Goal: Answer question/provide support

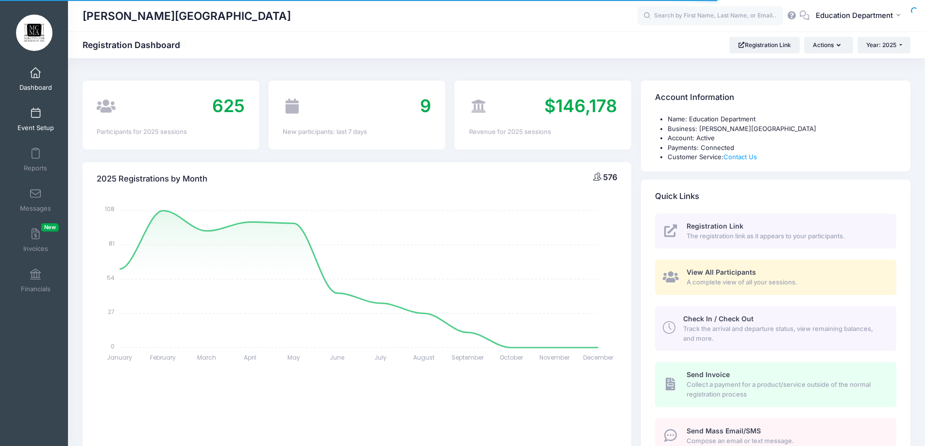
click at [38, 119] on link "Event Setup" at bounding box center [36, 119] width 46 height 34
select select
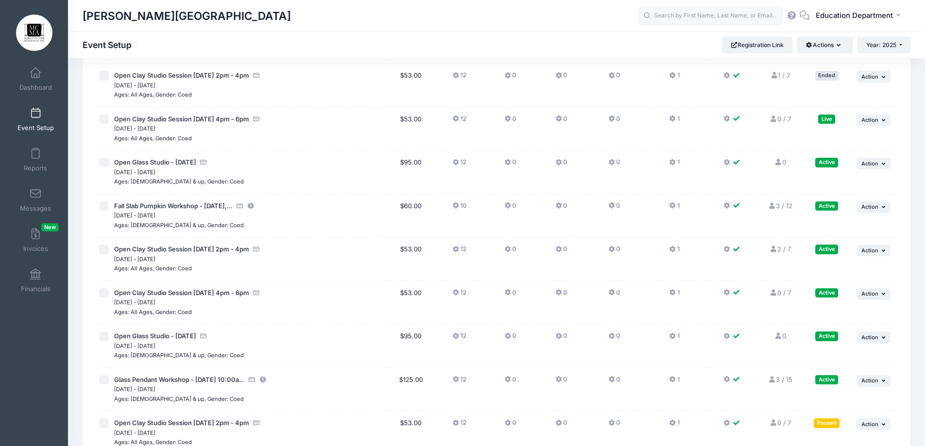
scroll to position [8080, 0]
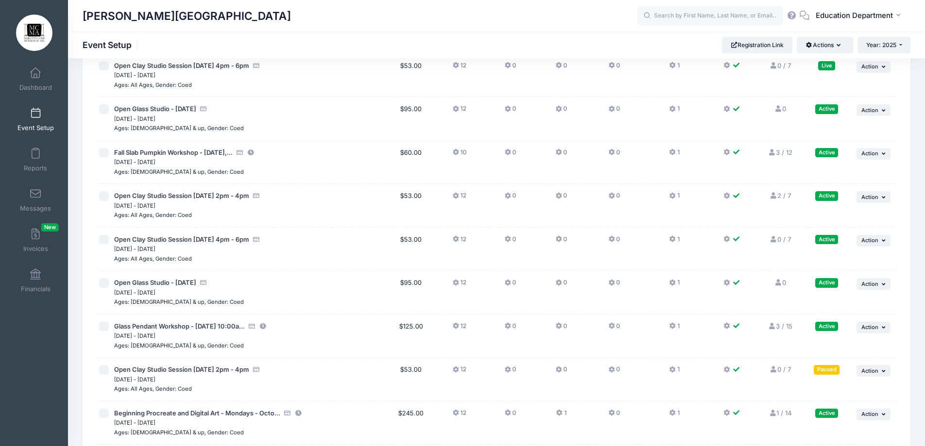
click at [777, 326] on link "3 / 15 Full" at bounding box center [780, 327] width 24 height 8
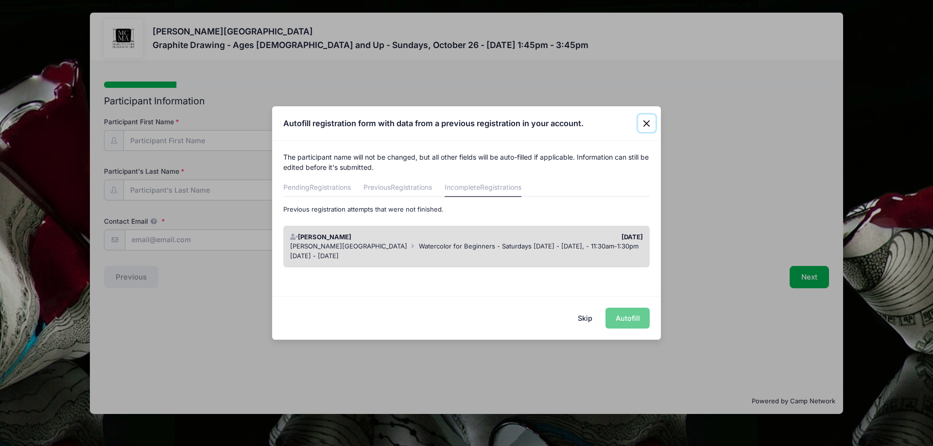
click at [647, 120] on button "Close" at bounding box center [646, 123] width 17 height 17
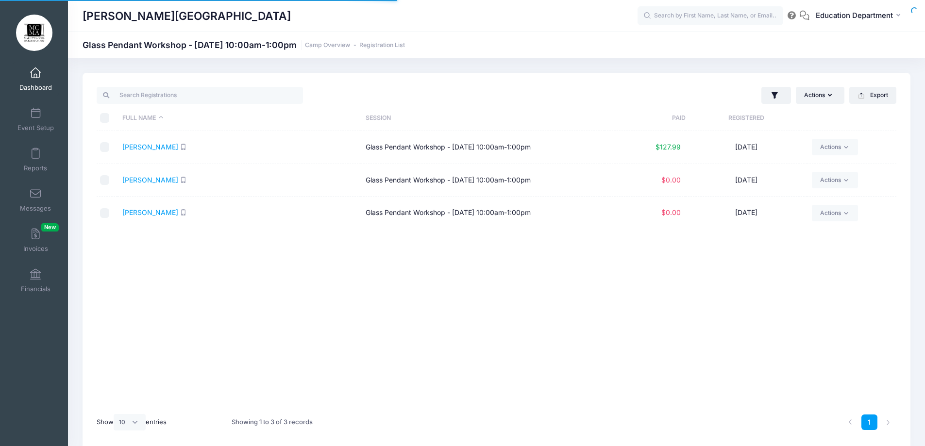
select select "10"
click at [848, 149] on icon at bounding box center [846, 147] width 7 height 7
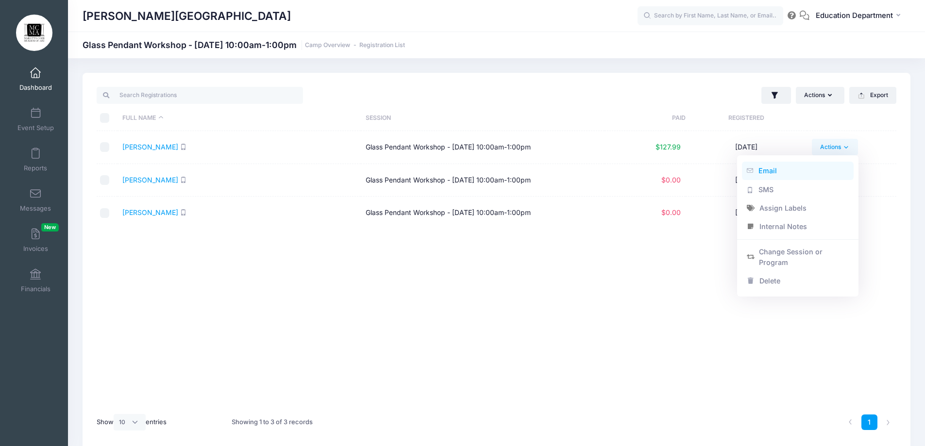
click at [768, 168] on link "Email" at bounding box center [798, 171] width 112 height 18
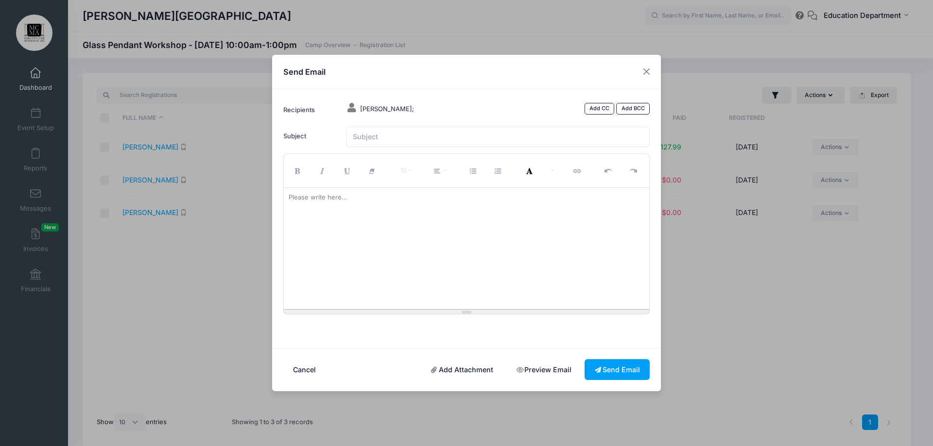
click at [372, 114] on div "Kristin Basanta;" at bounding box center [445, 109] width 209 height 12
click at [371, 109] on span "Kristin Basanta;" at bounding box center [387, 109] width 54 height 8
click at [404, 110] on span "Kristin Basanta;" at bounding box center [387, 109] width 54 height 8
click at [404, 111] on span "[PERSON_NAME];" at bounding box center [387, 109] width 54 height 8
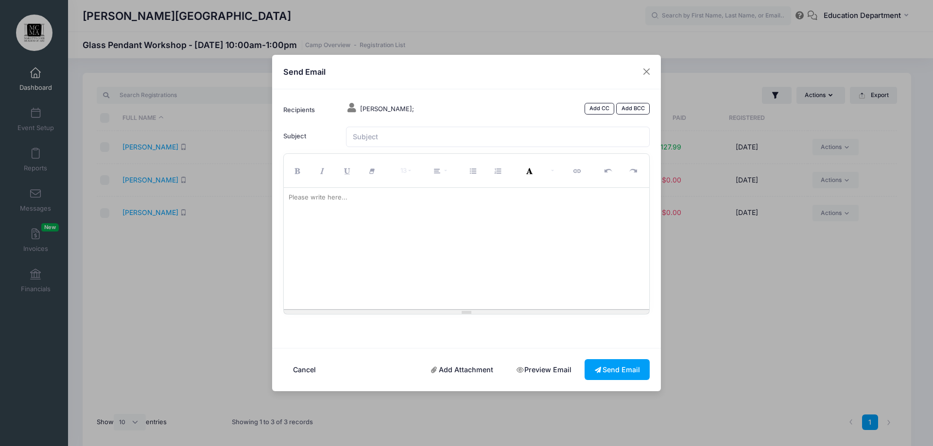
click at [349, 109] on icon at bounding box center [352, 108] width 12 height 10
click at [350, 107] on icon at bounding box center [352, 108] width 12 height 10
click at [648, 77] on button "Close" at bounding box center [646, 71] width 17 height 17
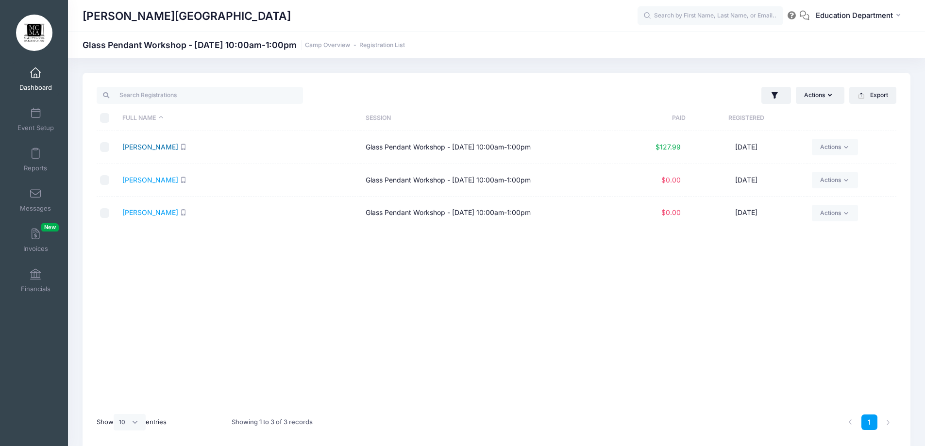
click at [154, 147] on link "[PERSON_NAME]" at bounding box center [150, 147] width 56 height 8
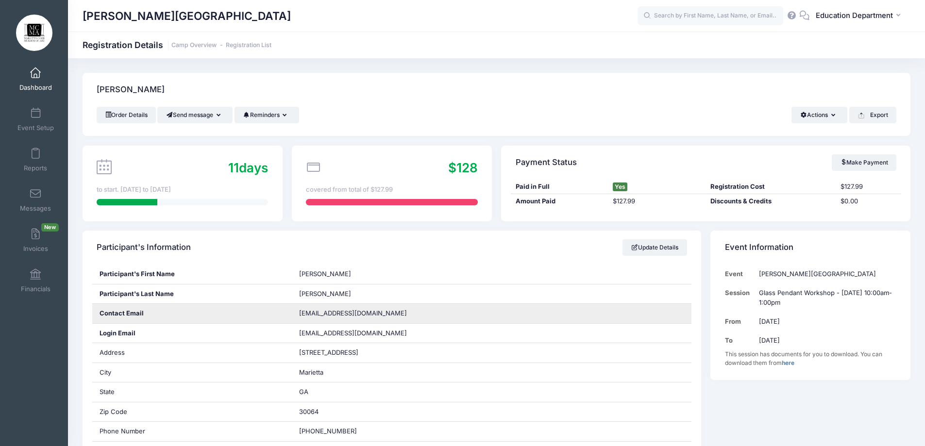
click at [335, 312] on span "[EMAIL_ADDRESS][DOMAIN_NAME]" at bounding box center [353, 313] width 108 height 8
click at [335, 312] on span "basantakristin@gmail.com" at bounding box center [353, 313] width 108 height 8
copy div "basantakristin@gmail.com"
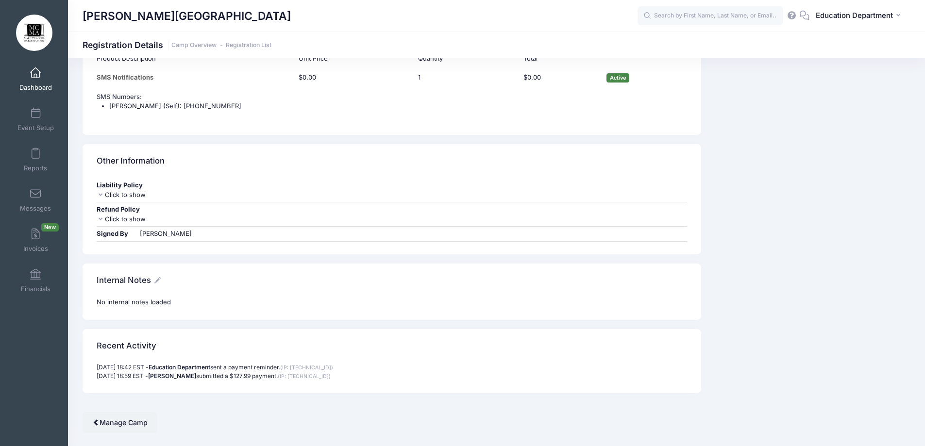
scroll to position [729, 0]
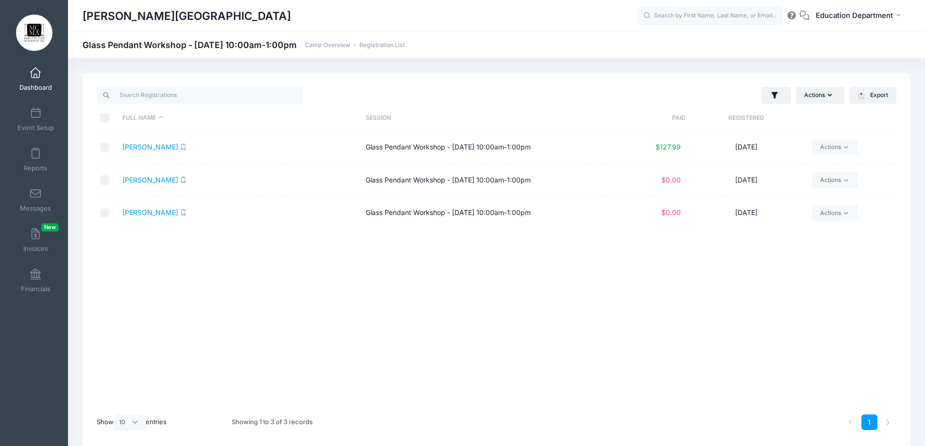
select select "10"
